Goal: Information Seeking & Learning: Understand process/instructions

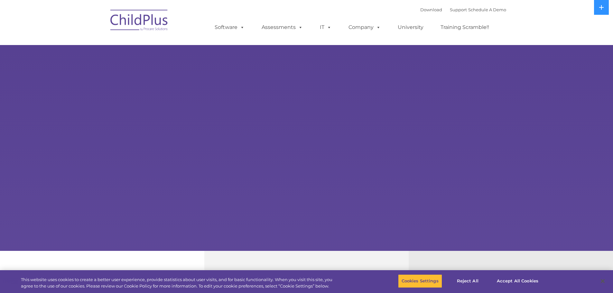
select select "MEDIUM"
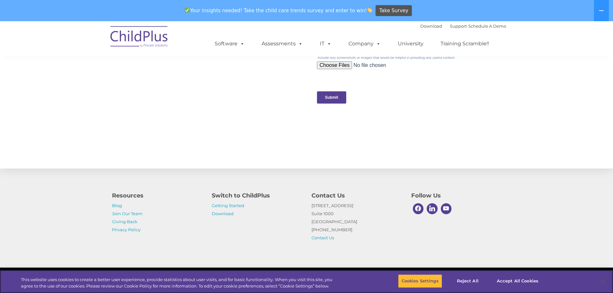
scroll to position [647, 0]
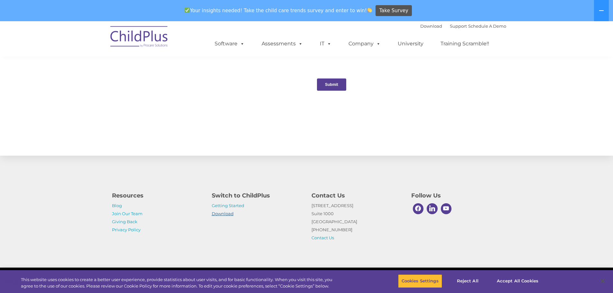
click at [228, 215] on link "Download" at bounding box center [223, 213] width 22 height 5
click at [219, 204] on link "Getting Started" at bounding box center [228, 205] width 33 height 5
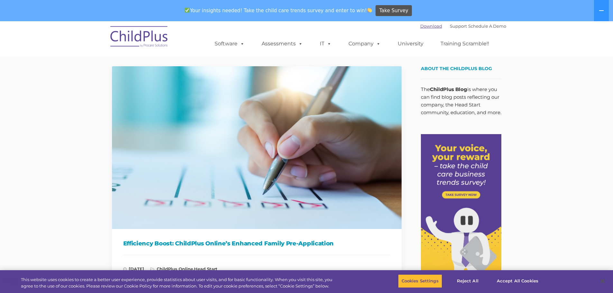
click at [428, 28] on link "Download" at bounding box center [431, 25] width 22 height 5
